Goal: Task Accomplishment & Management: Manage account settings

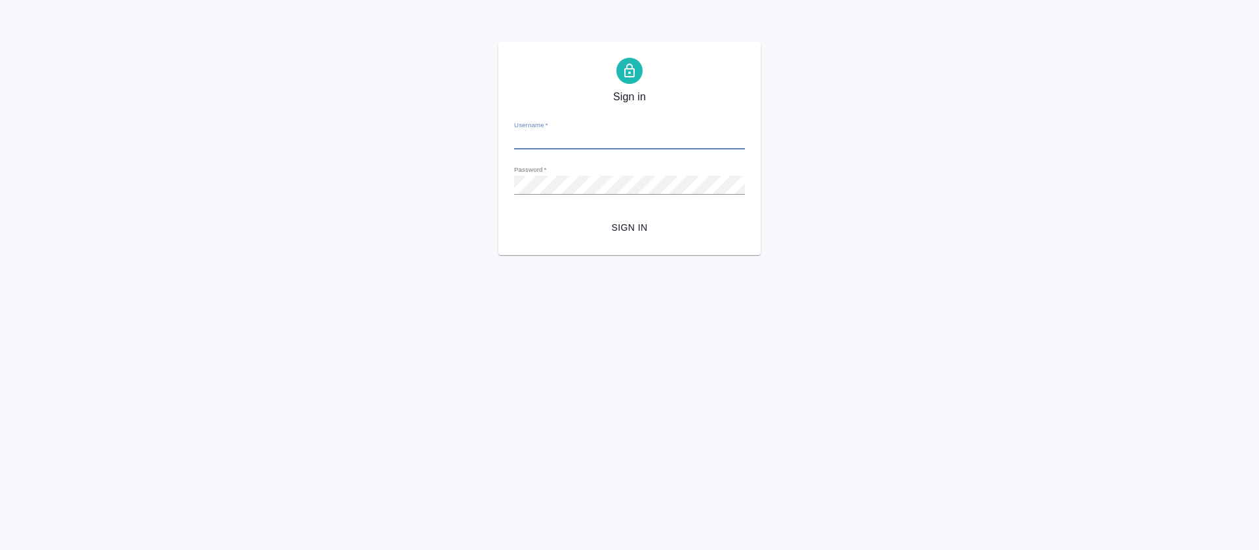
type input "o.tretyakova@awatera.com"
click at [641, 226] on span "Sign in" at bounding box center [630, 228] width 210 height 16
type input "[PERSON_NAME][EMAIL_ADDRESS][DOMAIN_NAME]"
click at [622, 222] on span "Sign in" at bounding box center [630, 228] width 210 height 16
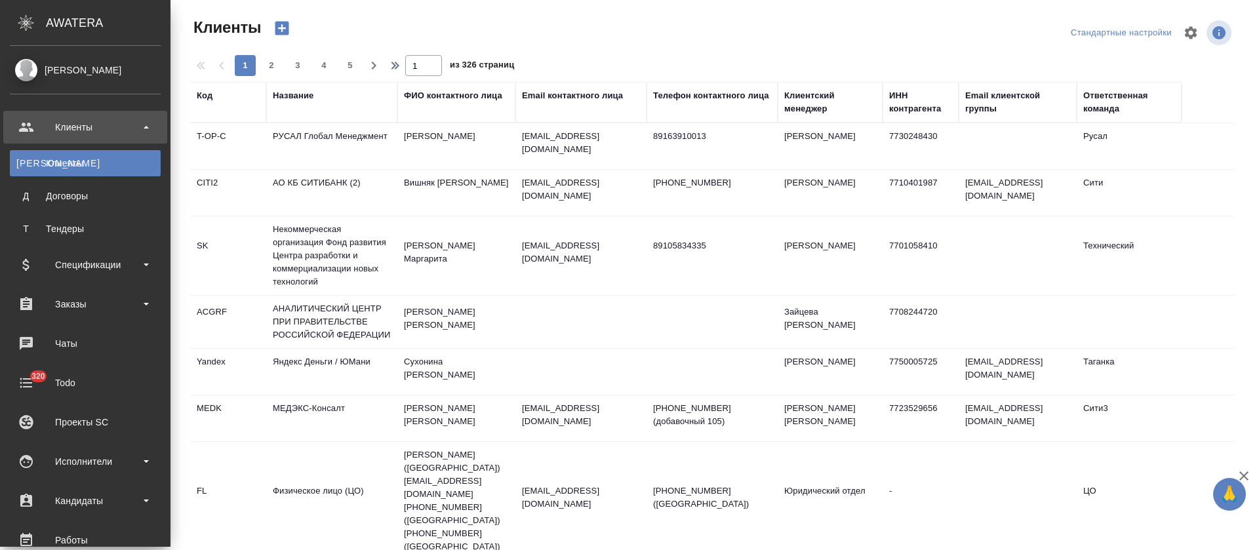
select select "RU"
click at [146, 300] on div "Заказы" at bounding box center [85, 304] width 151 height 20
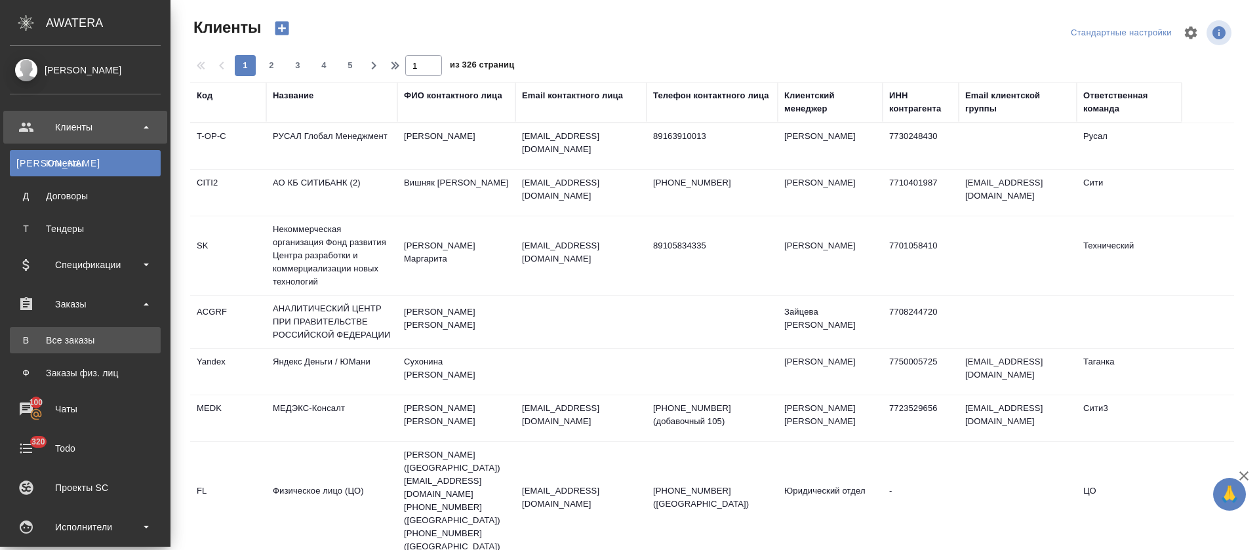
click at [146, 340] on div "Все заказы" at bounding box center [85, 340] width 138 height 13
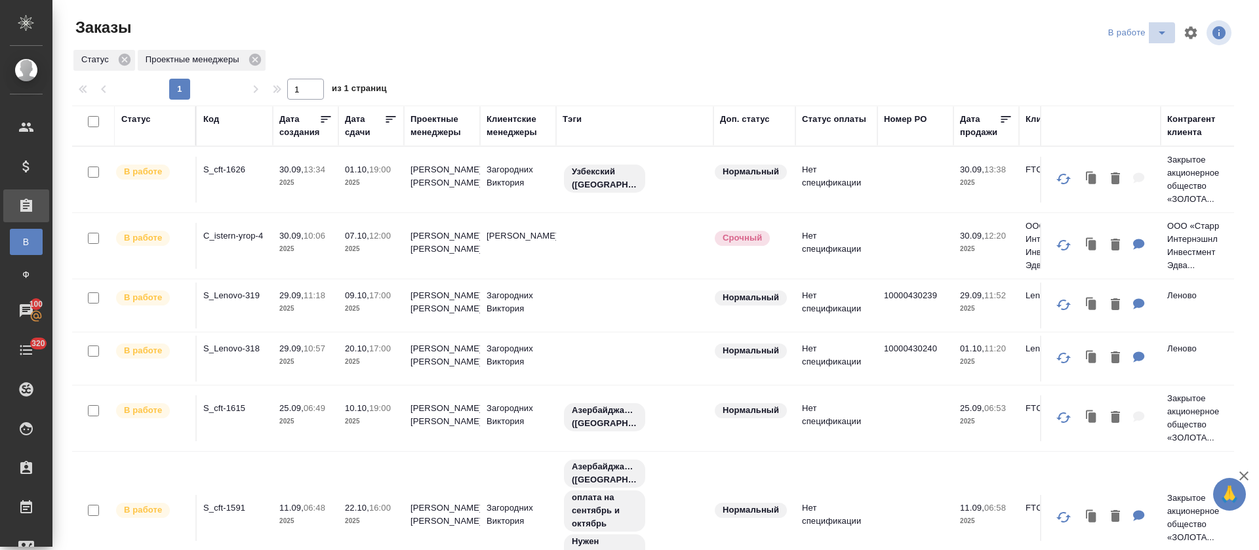
click at [1154, 37] on icon "split button" at bounding box center [1162, 33] width 16 height 16
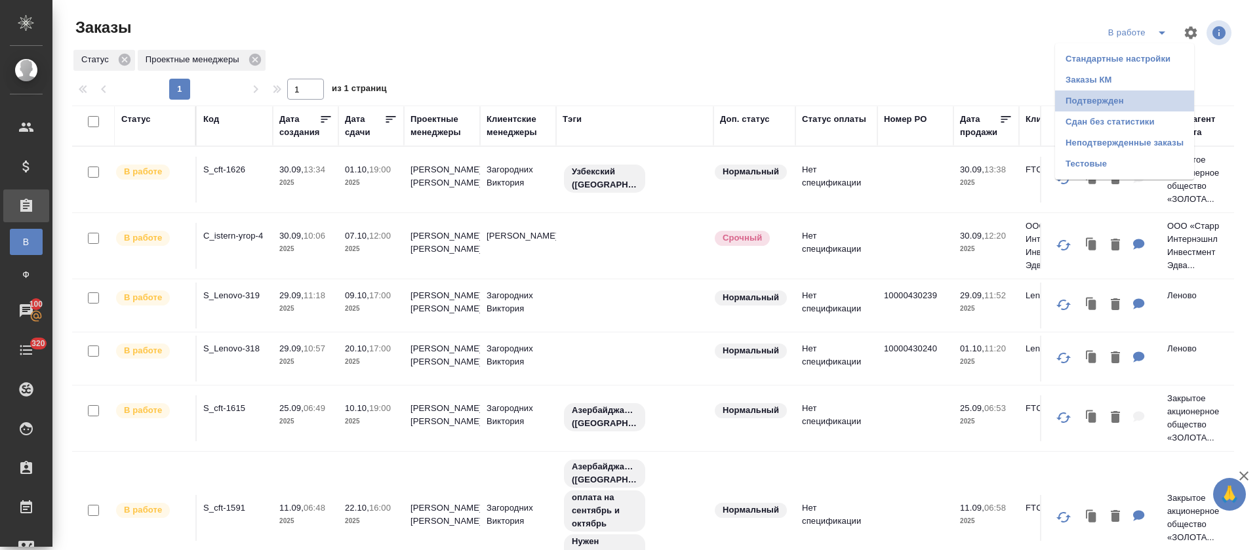
click at [1135, 98] on li "Подтвержден" at bounding box center [1124, 100] width 139 height 21
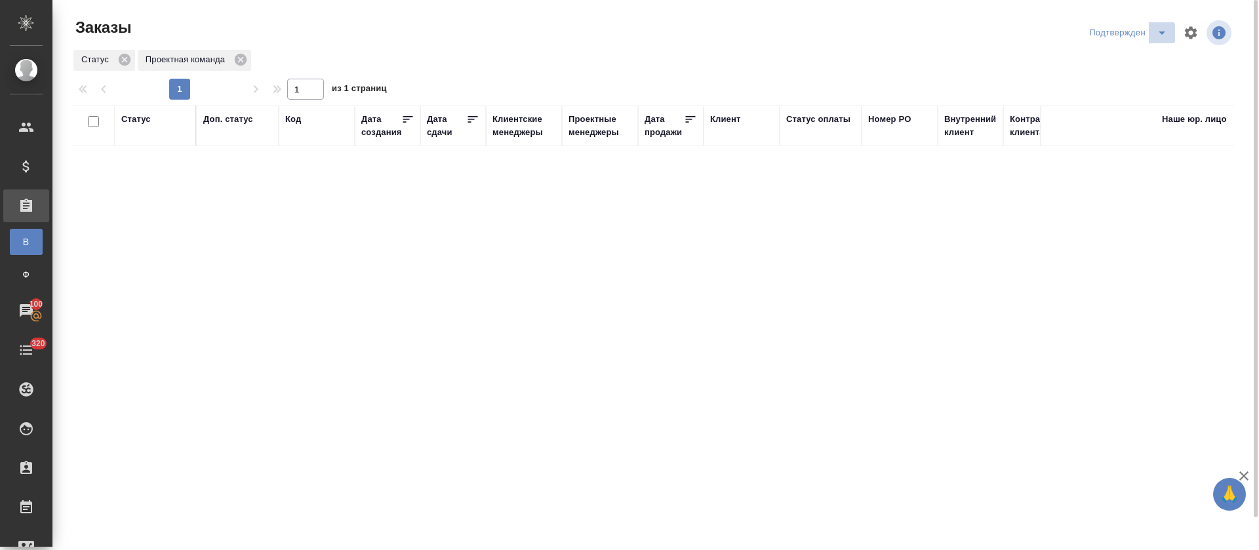
click at [1157, 30] on icon "split button" at bounding box center [1162, 33] width 16 height 16
click at [1123, 77] on li "В работе" at bounding box center [1130, 79] width 139 height 21
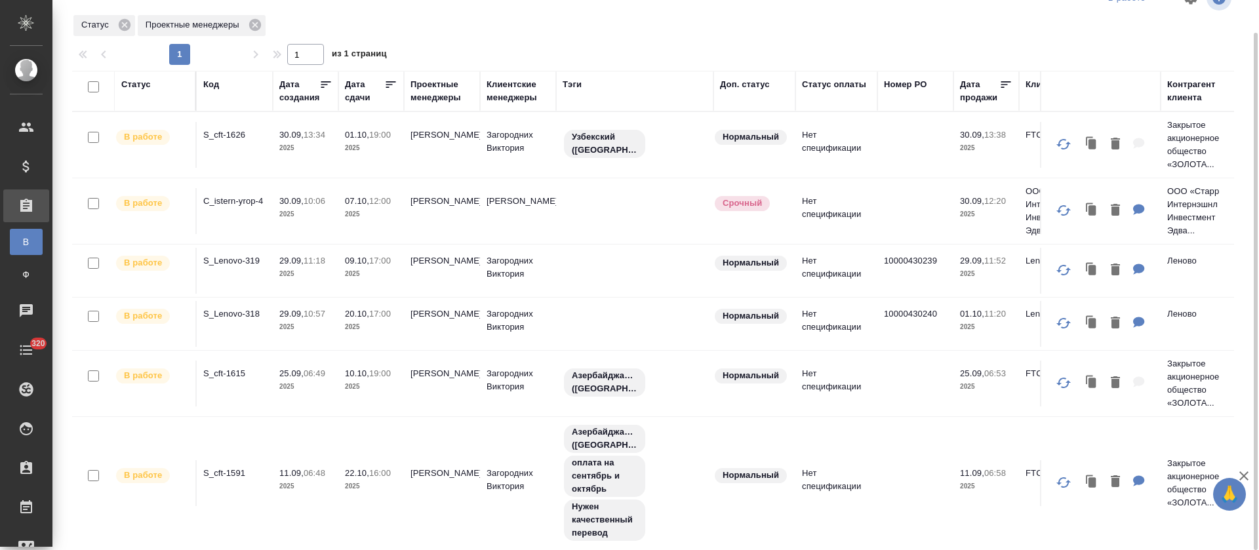
click at [518, 18] on div "Статус Проектные менеджеры" at bounding box center [653, 26] width 1162 height 24
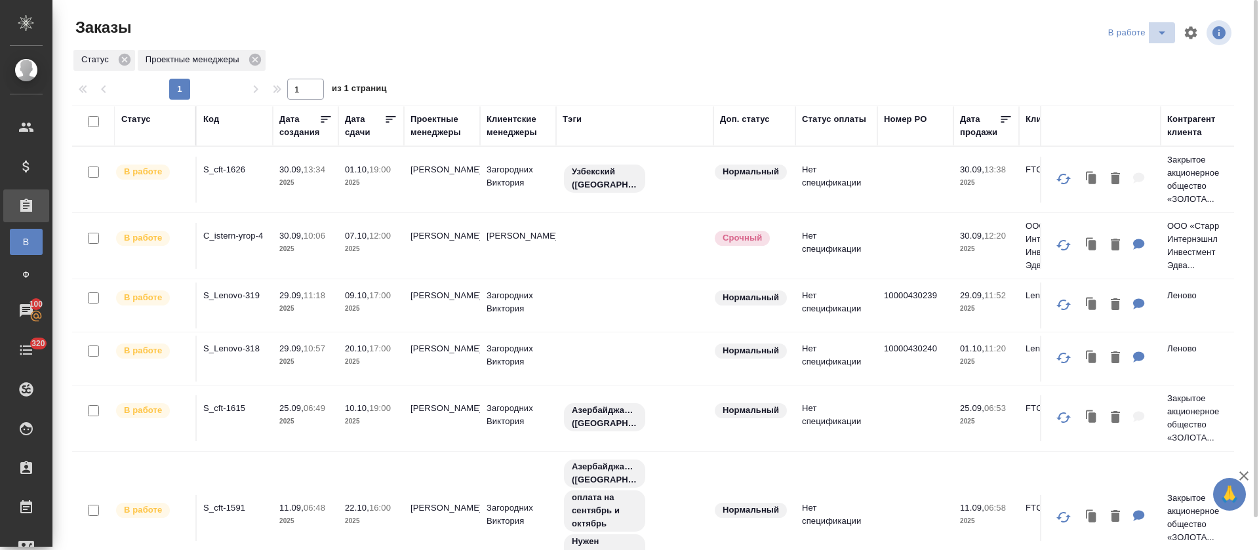
click at [1153, 43] on button "split button" at bounding box center [1162, 32] width 26 height 21
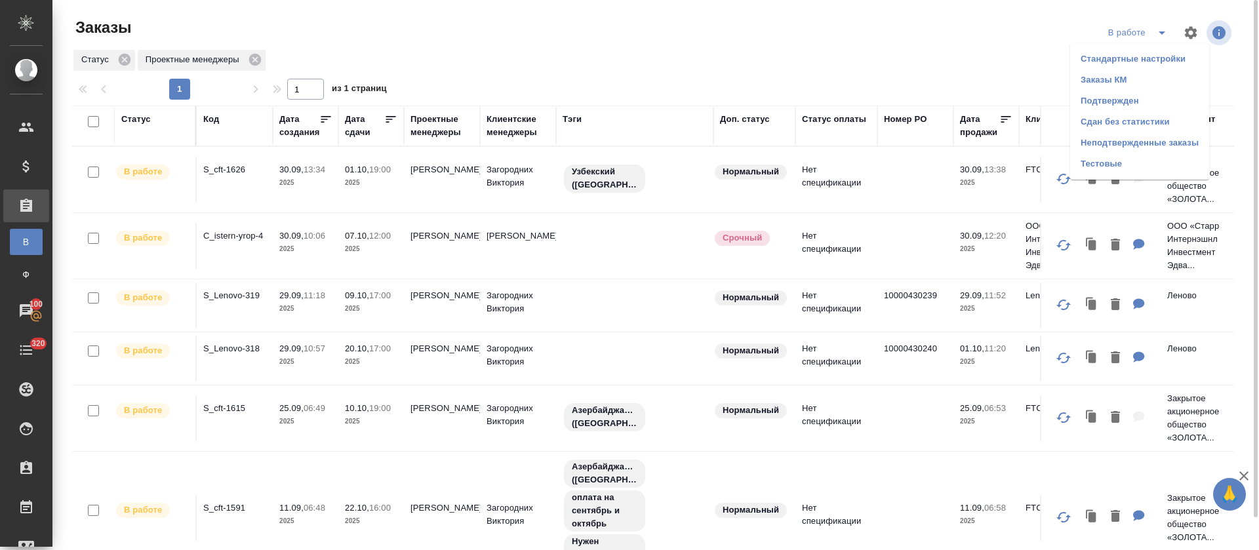
click at [1148, 105] on li "Подтвержден" at bounding box center [1139, 100] width 139 height 21
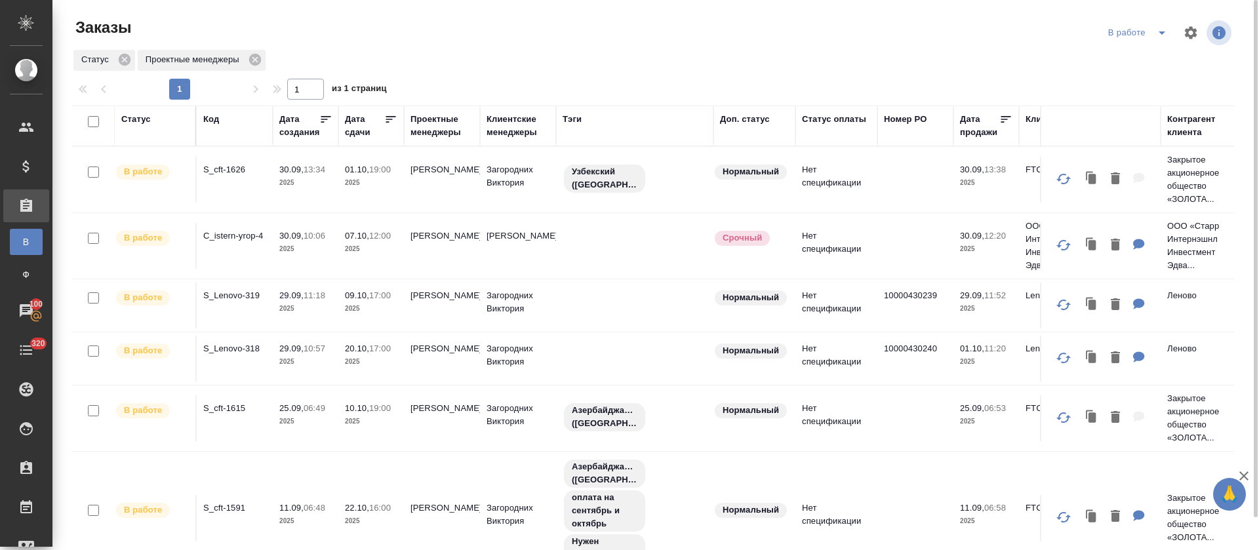
click at [732, 47] on div at bounding box center [658, 32] width 391 height 31
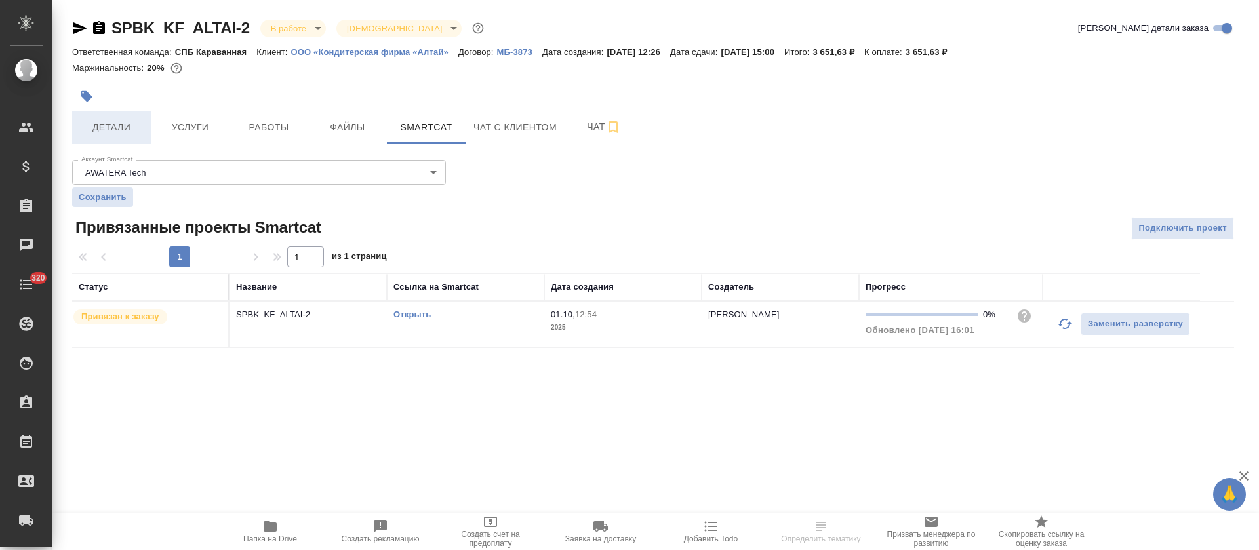
click at [123, 138] on button "Детали" at bounding box center [111, 127] width 79 height 33
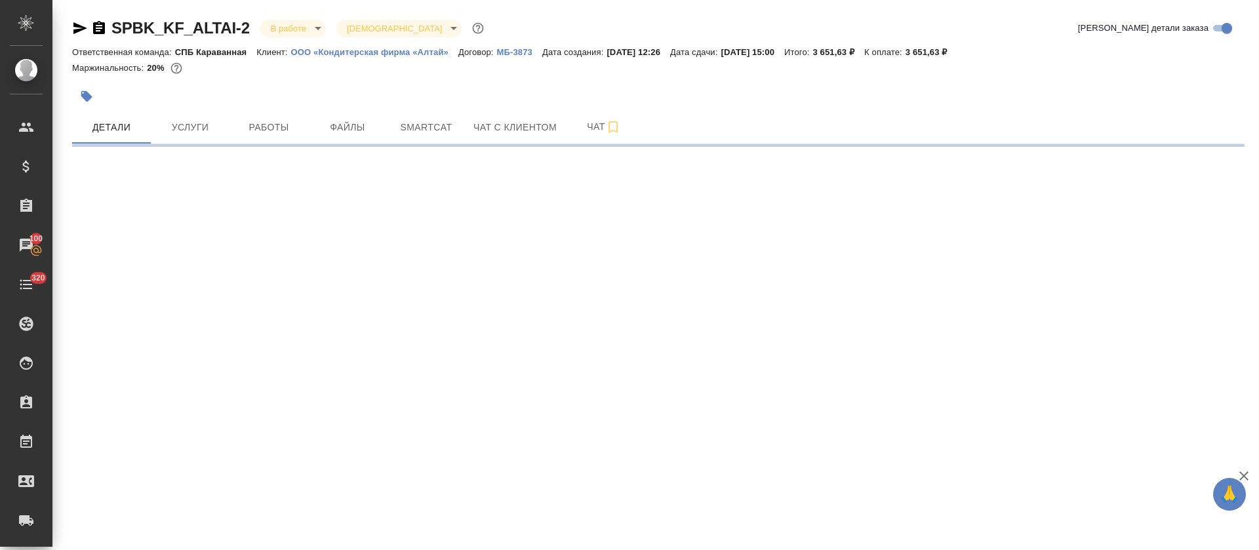
select select "RU"
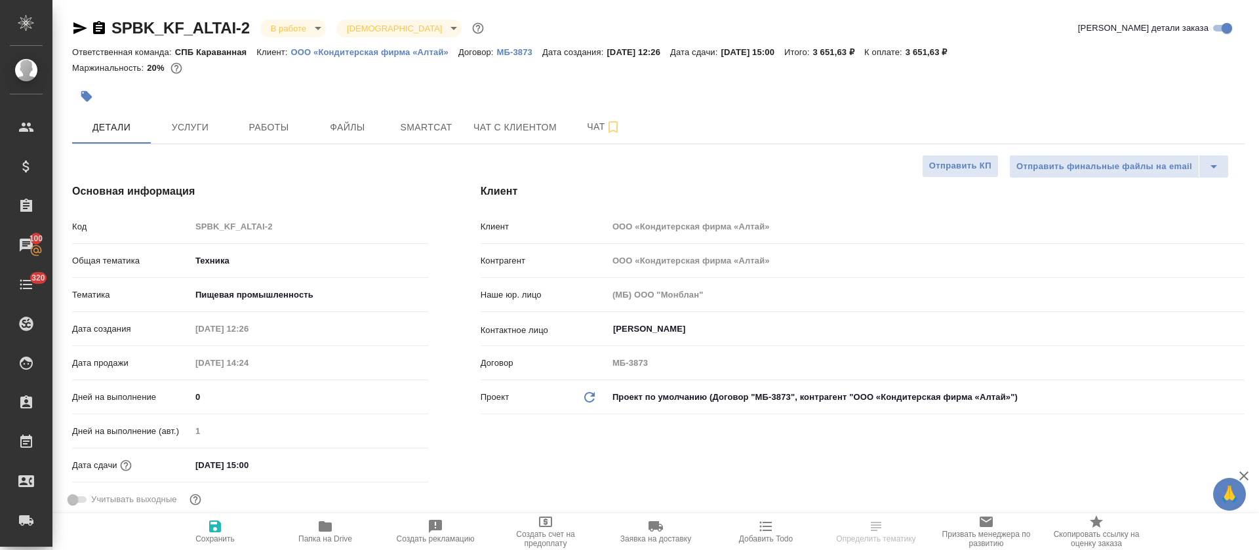
type textarea "x"
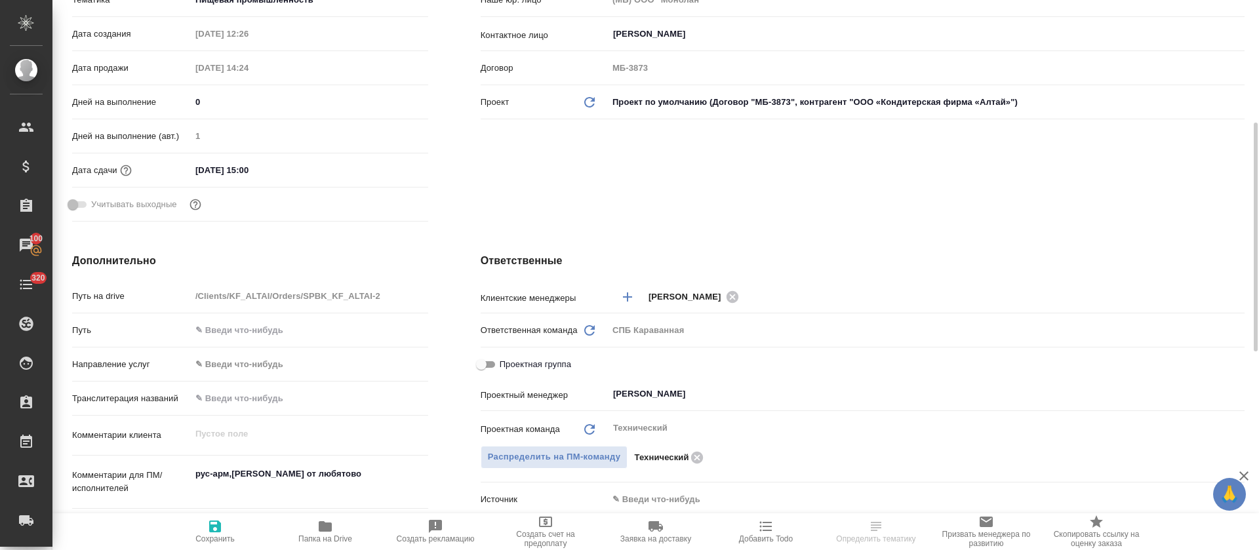
scroll to position [492, 0]
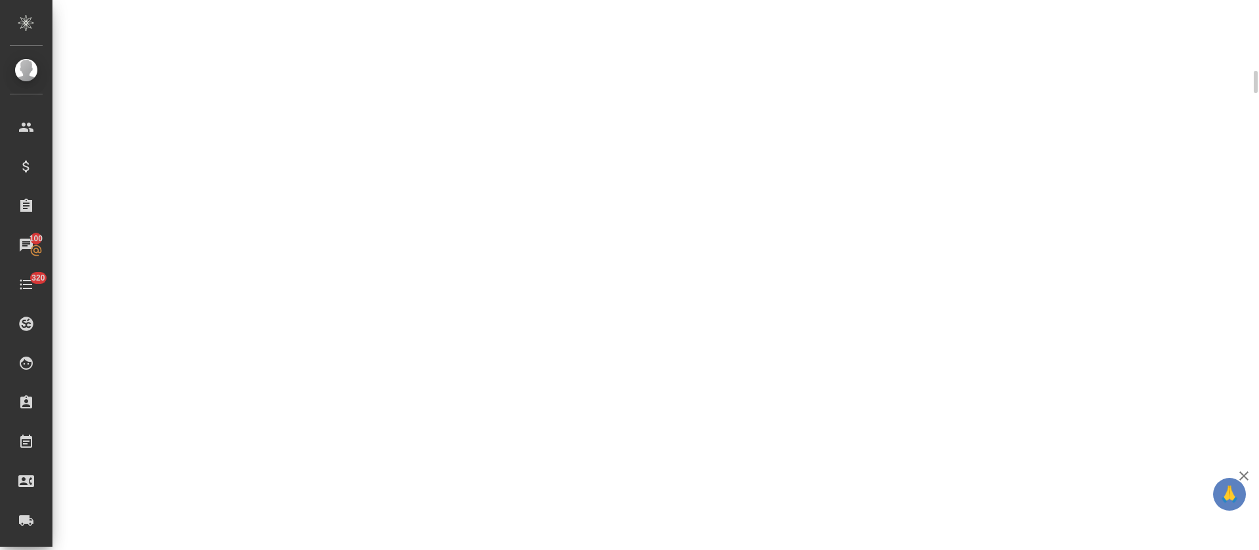
select select "RU"
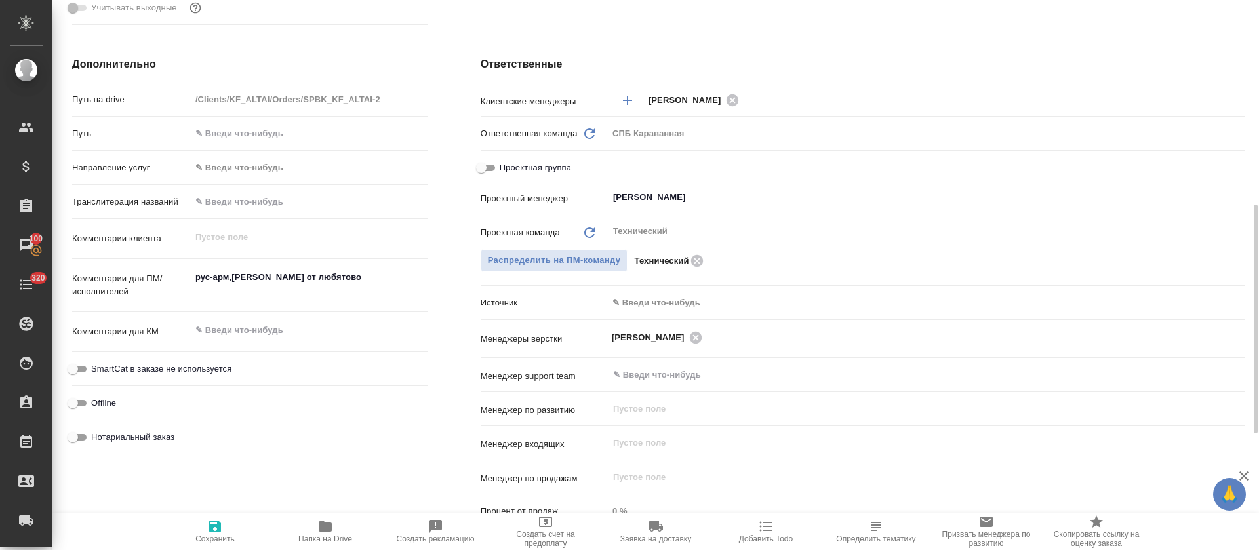
type textarea "x"
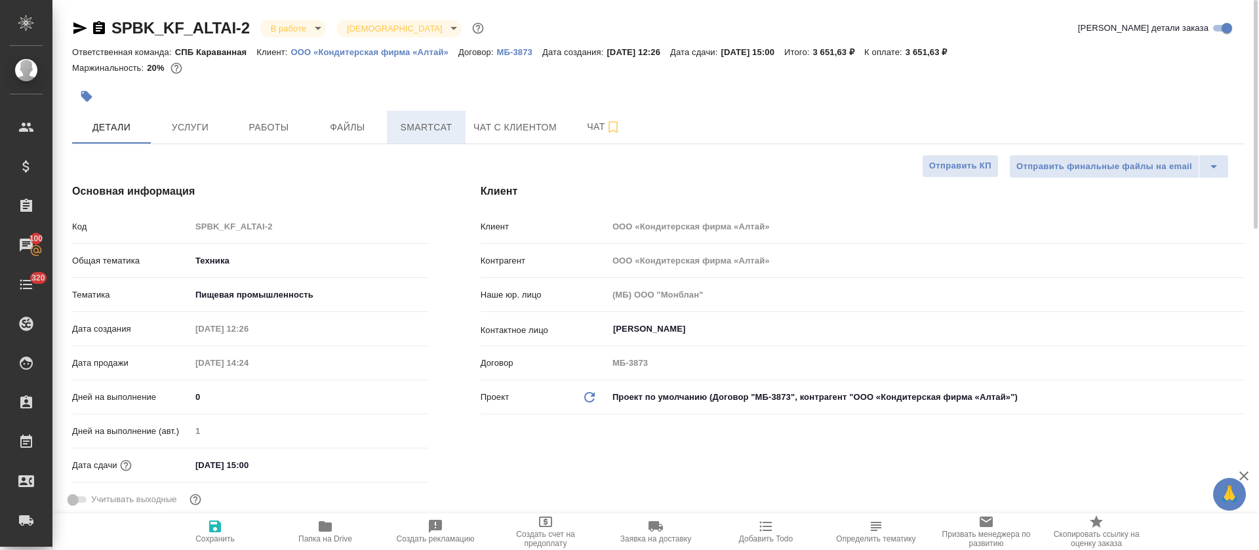
click at [399, 125] on span "Smartcat" at bounding box center [426, 127] width 63 height 16
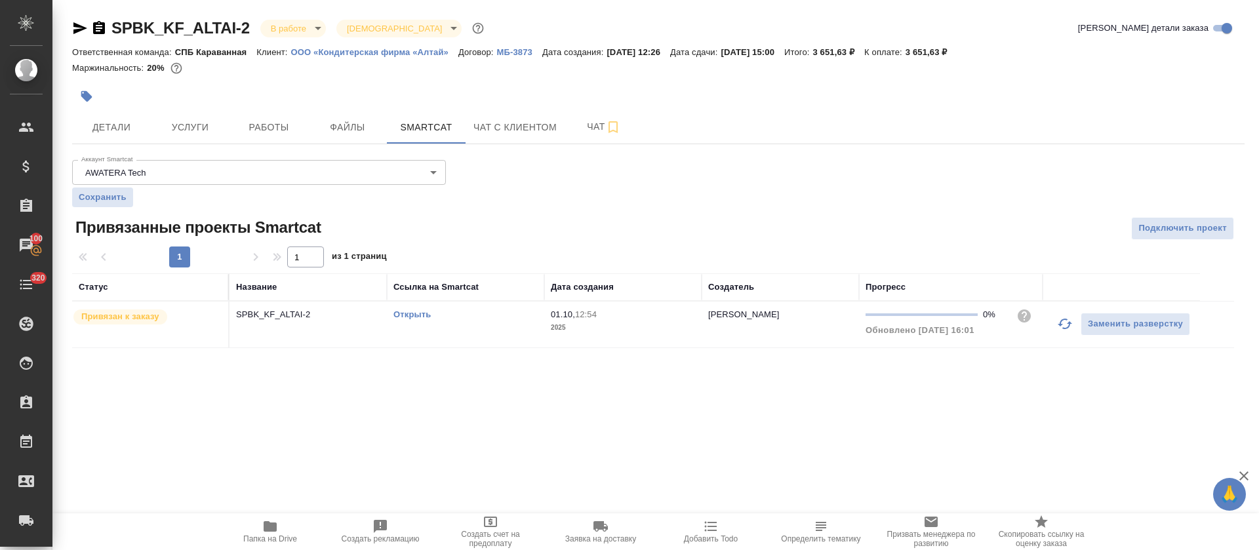
click at [414, 314] on link "Открыть" at bounding box center [411, 314] width 37 height 10
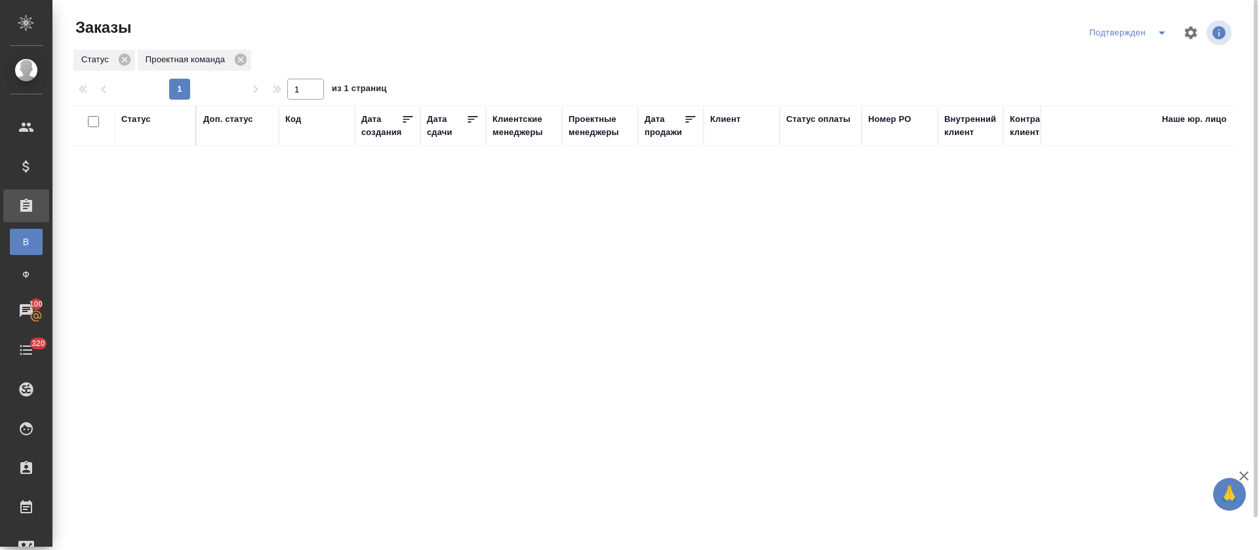
click at [1160, 35] on icon "split button" at bounding box center [1162, 33] width 16 height 16
drag, startPoint x: 1147, startPoint y: 85, endPoint x: 1122, endPoint y: 87, distance: 24.9
click at [1147, 86] on li "В работе" at bounding box center [1130, 79] width 139 height 21
